Goal: Information Seeking & Learning: Find specific fact

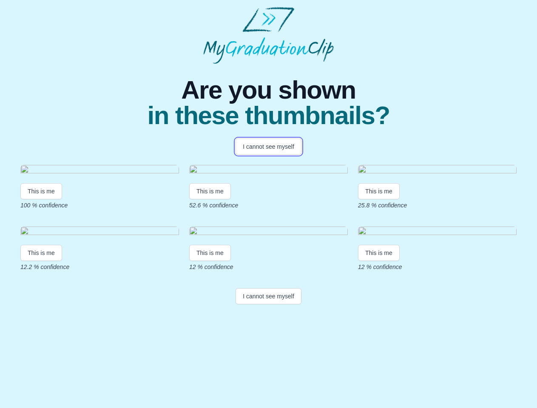
click at [268, 147] on button "I cannot see myself" at bounding box center [268, 147] width 66 height 16
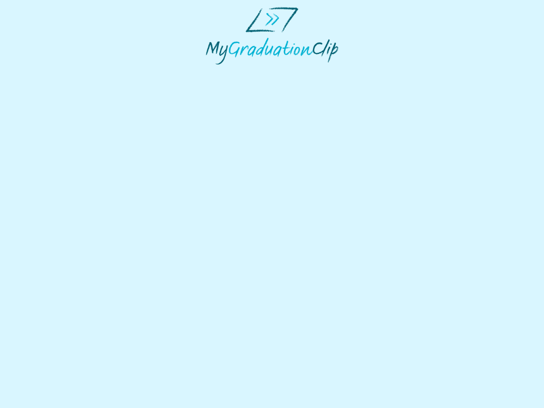
click at [41, 71] on html at bounding box center [272, 35] width 544 height 71
click at [211, 71] on html at bounding box center [272, 35] width 544 height 71
click at [381, 71] on html at bounding box center [272, 35] width 544 height 71
click at [41, 71] on html at bounding box center [272, 35] width 544 height 71
click at [211, 71] on html at bounding box center [272, 35] width 544 height 71
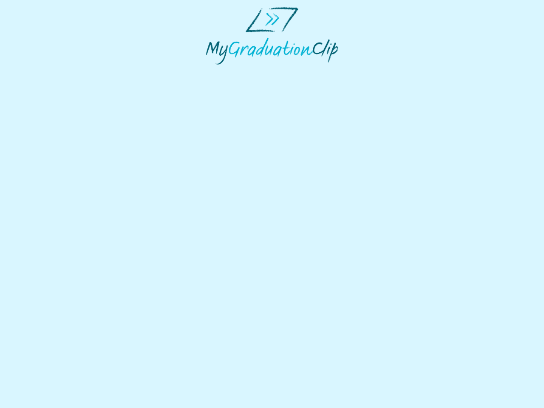
click at [381, 71] on html at bounding box center [272, 35] width 544 height 71
